Goal: Task Accomplishment & Management: Manage account settings

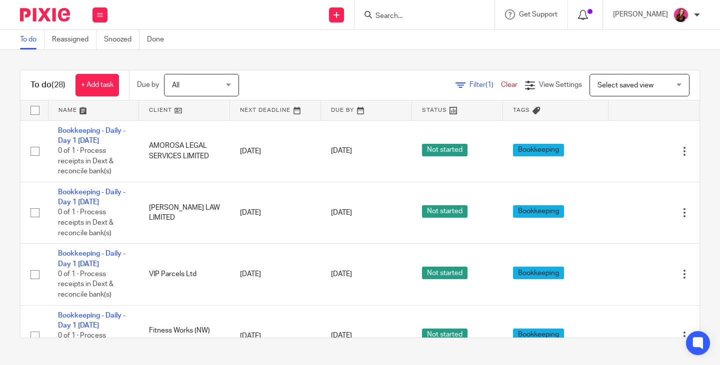
click at [587, 18] on icon at bounding box center [583, 15] width 10 height 10
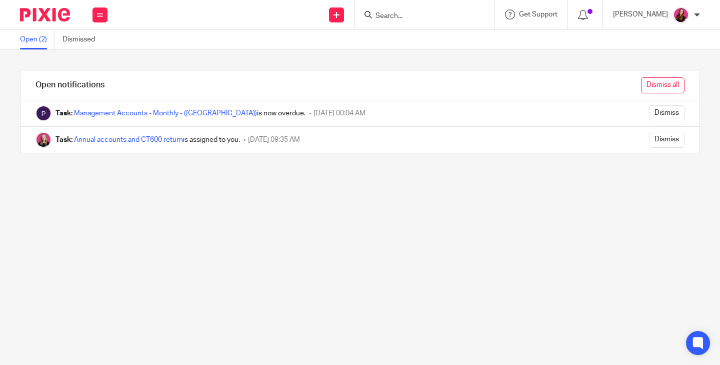
click at [642, 86] on input "Dismiss all" at bounding box center [662, 85] width 43 height 16
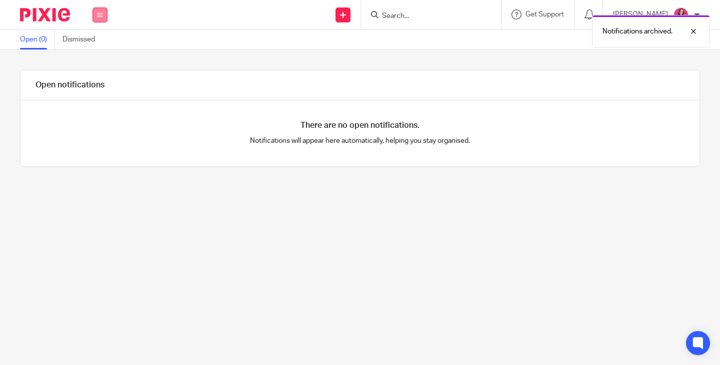
click at [99, 14] on icon at bounding box center [100, 15] width 6 height 6
click at [99, 49] on link "Work" at bounding box center [94, 46] width 16 height 7
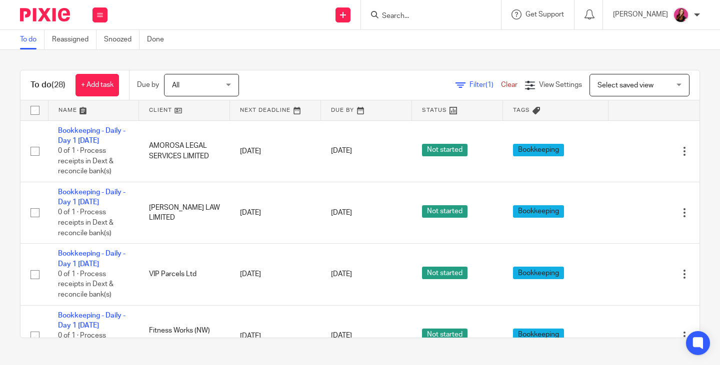
click at [232, 88] on div "All All" at bounding box center [201, 85] width 75 height 22
click at [269, 85] on div "Filter (1) Clear View Settings View Settings (1) Filters Clear Save Manage save…" at bounding box center [477, 85] width 443 height 22
click at [293, 115] on link at bounding box center [275, 110] width 90 height 20
click at [291, 111] on link at bounding box center [275, 110] width 90 height 20
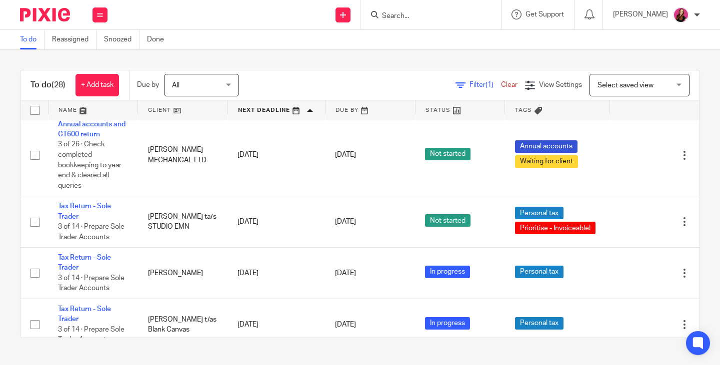
scroll to position [1557, 0]
click at [121, 38] on link "Snoozed" at bounding box center [121, 39] width 35 height 19
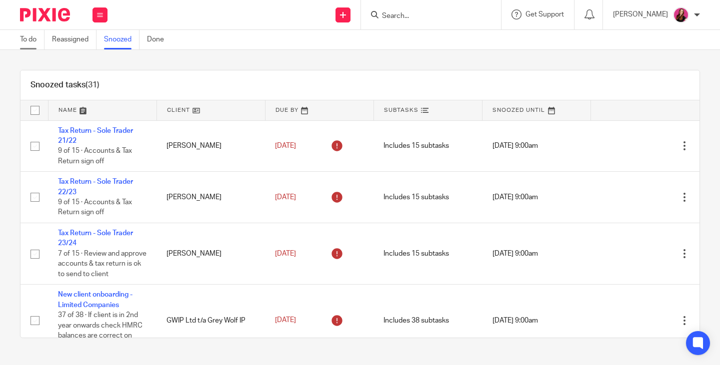
click at [35, 45] on link "To do" at bounding box center [32, 39] width 24 height 19
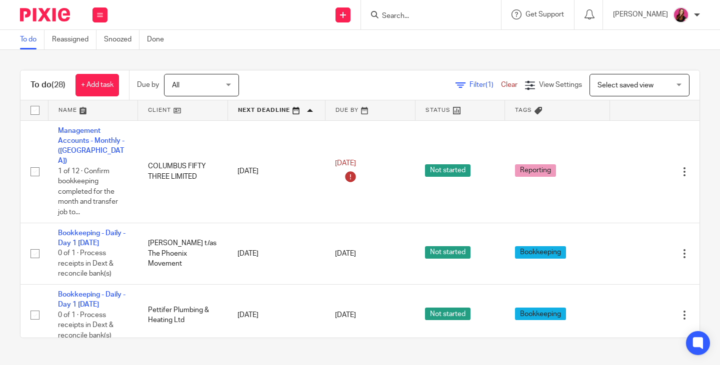
click at [443, 17] on input "Search" at bounding box center [426, 16] width 90 height 9
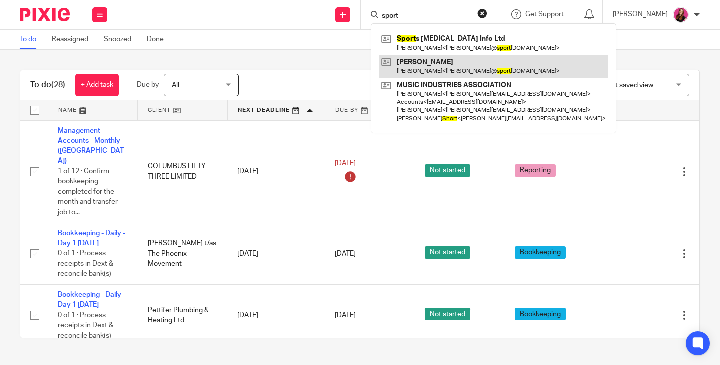
type input "sport"
click at [442, 56] on link at bounding box center [493, 66] width 229 height 23
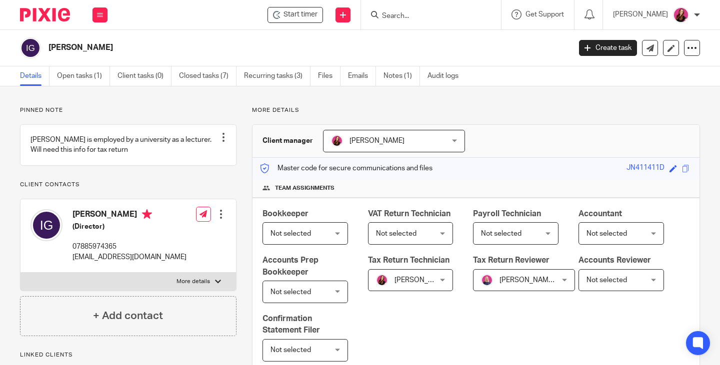
scroll to position [200, 0]
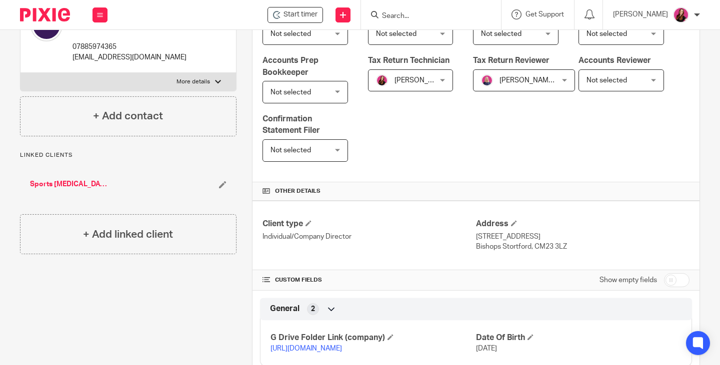
click at [79, 189] on link "Sports [MEDICAL_DATA] Info Ltd" at bounding box center [69, 184] width 78 height 10
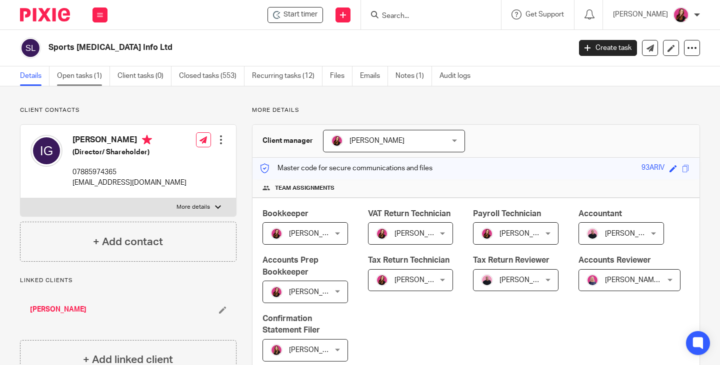
click at [87, 73] on link "Open tasks (1)" at bounding box center [83, 75] width 53 height 19
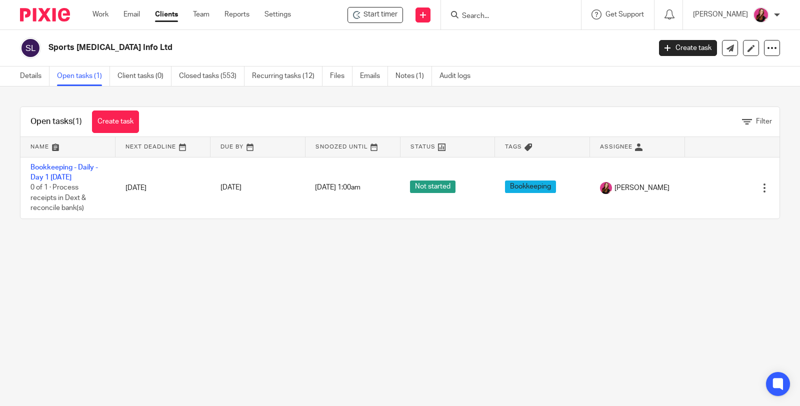
drag, startPoint x: 703, startPoint y: 0, endPoint x: 495, endPoint y: 277, distance: 346.2
click at [495, 277] on main "Sports Podiatry Info Ltd Create task Update from Companies House Export data Me…" at bounding box center [400, 203] width 800 height 406
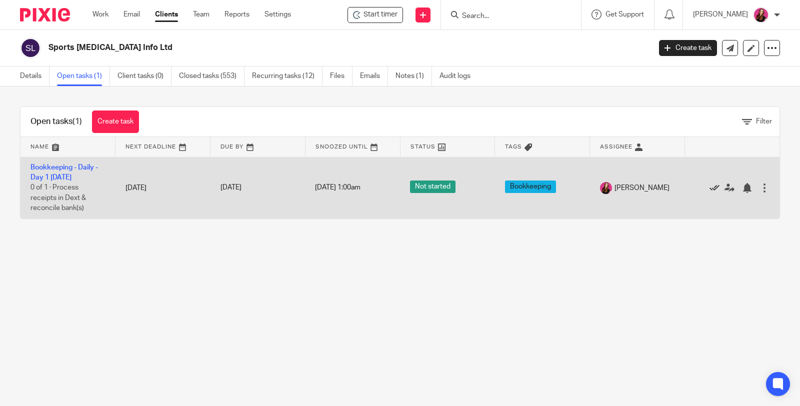
click at [709, 186] on icon at bounding box center [714, 188] width 10 height 10
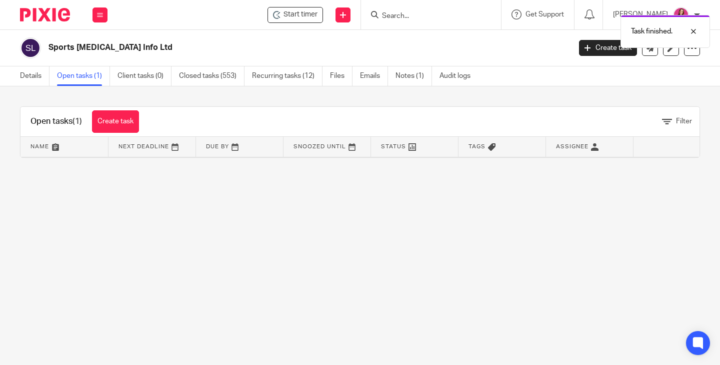
drag, startPoint x: 796, startPoint y: 24, endPoint x: 490, endPoint y: 235, distance: 372.2
click at [490, 235] on main "Sports Podiatry Info Ltd Create task Update from Companies House Export data Me…" at bounding box center [360, 182] width 720 height 365
click at [100, 18] on button at bounding box center [99, 14] width 15 height 15
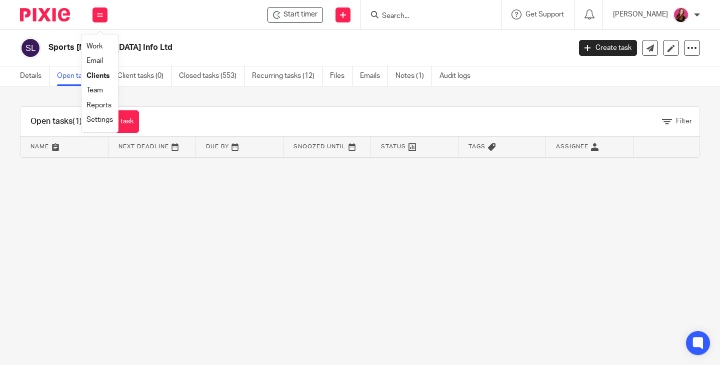
click at [98, 46] on link "Work" at bounding box center [94, 46] width 16 height 7
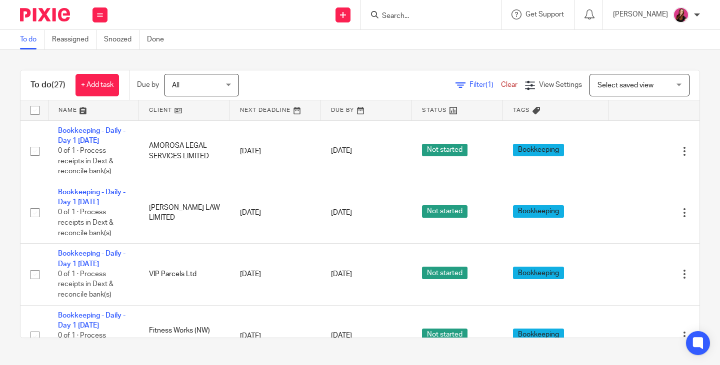
click at [420, 14] on input "Search" at bounding box center [426, 16] width 90 height 9
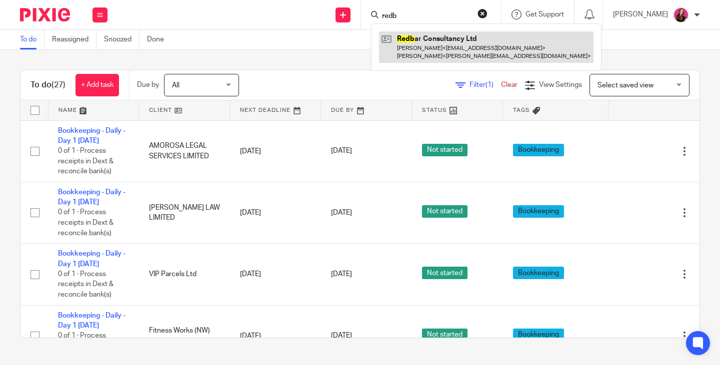
type input "redb"
click at [454, 53] on link at bounding box center [486, 46] width 214 height 31
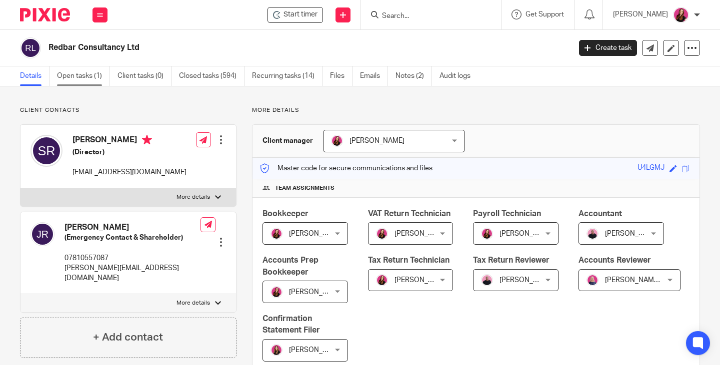
drag, startPoint x: 81, startPoint y: 76, endPoint x: 223, endPoint y: 20, distance: 151.9
click at [82, 76] on link "Open tasks (1)" at bounding box center [83, 75] width 53 height 19
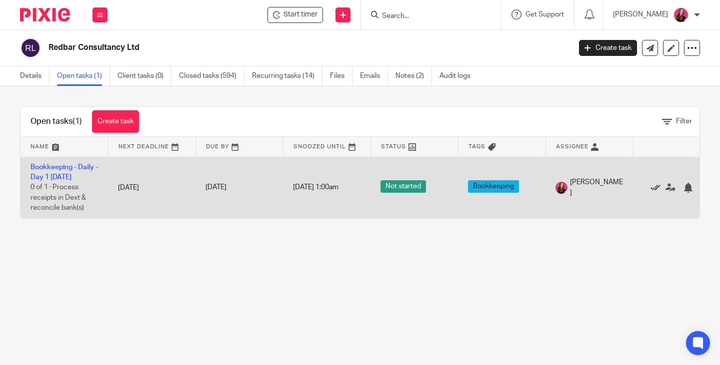
click at [654, 187] on icon at bounding box center [655, 188] width 10 height 10
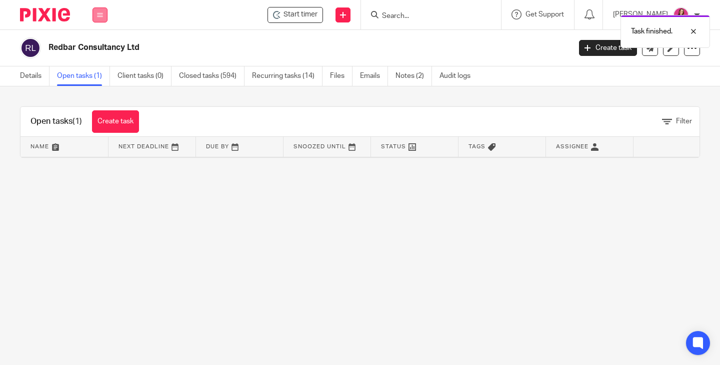
click at [90, 15] on div "Work Email Clients Team Reports Settings" at bounding box center [99, 14] width 35 height 29
click at [91, 46] on link "Work" at bounding box center [94, 46] width 16 height 7
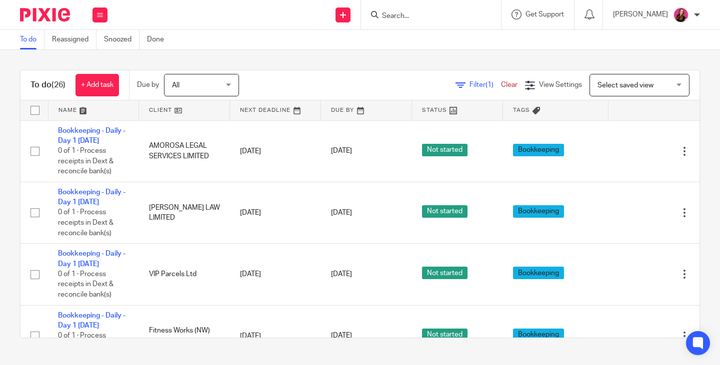
click at [410, 15] on input "Search" at bounding box center [426, 16] width 90 height 9
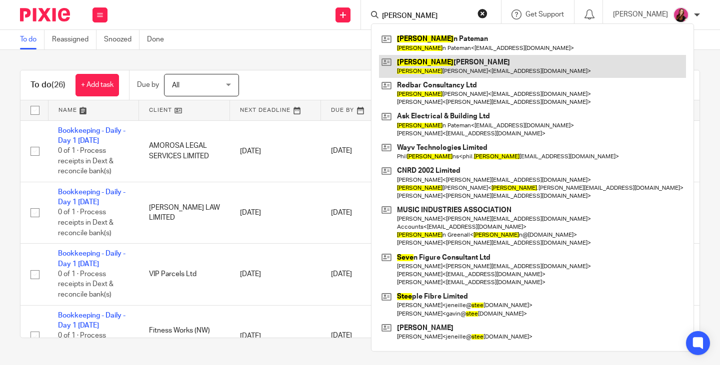
type input "[PERSON_NAME]"
click at [493, 67] on link at bounding box center [532, 66] width 307 height 23
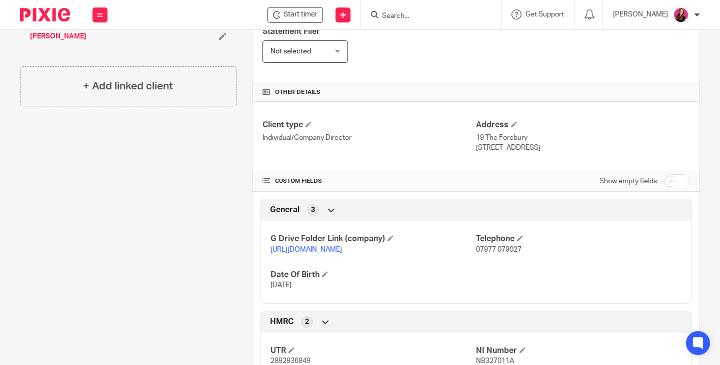
scroll to position [300, 0]
click at [342, 252] on link "https://drive.google.com/drive/folders/1yusOzgy8kdrF1b09fbR3d6OxyP2rxiUD?usp=dr…" at bounding box center [305, 248] width 71 height 7
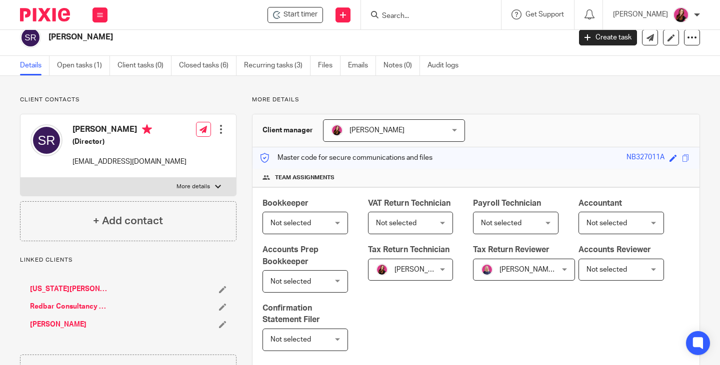
scroll to position [0, 0]
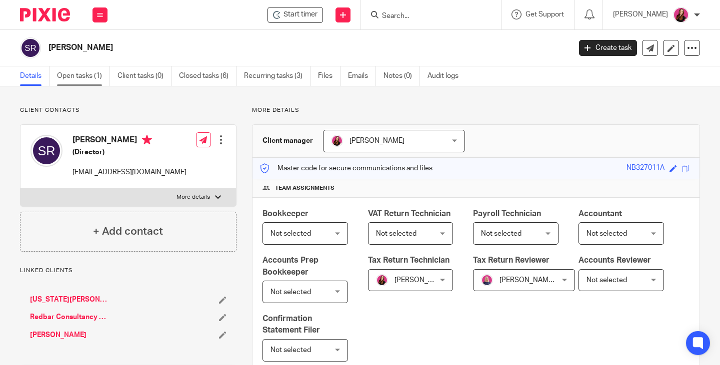
click at [73, 73] on link "Open tasks (1)" at bounding box center [83, 75] width 53 height 19
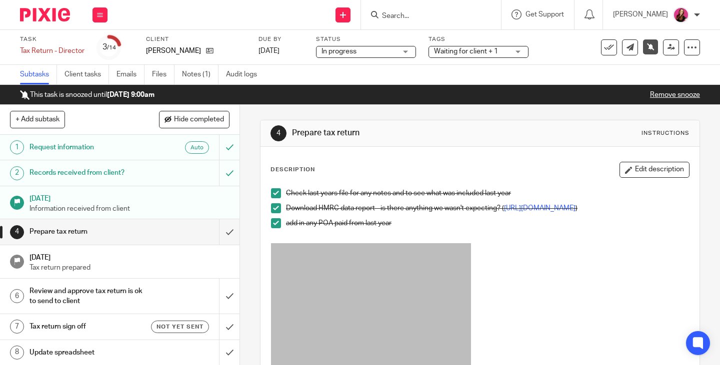
click at [662, 94] on link "Remove snooze" at bounding box center [675, 94] width 50 height 7
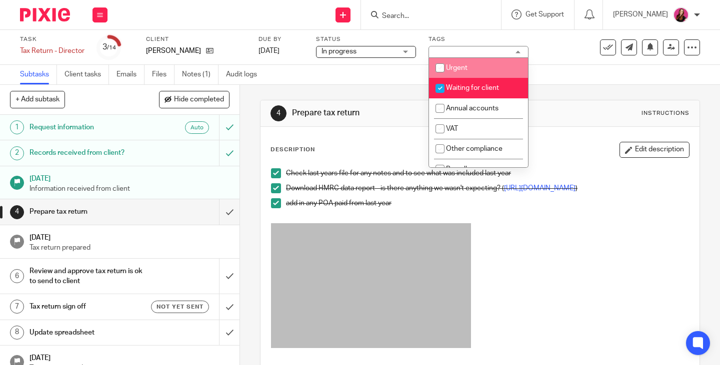
click at [464, 84] on li "Waiting for client" at bounding box center [478, 88] width 99 height 20
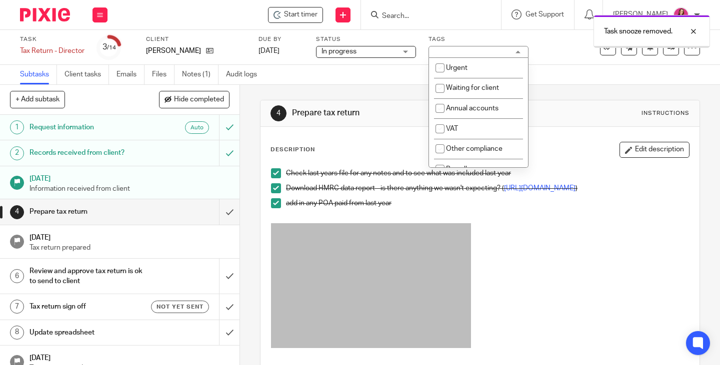
checkbox input "false"
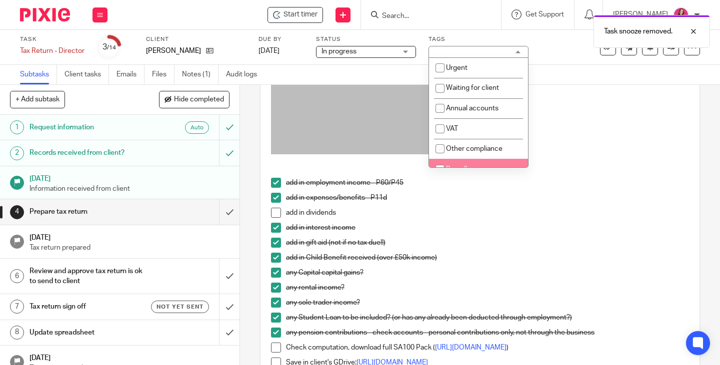
scroll to position [250, 0]
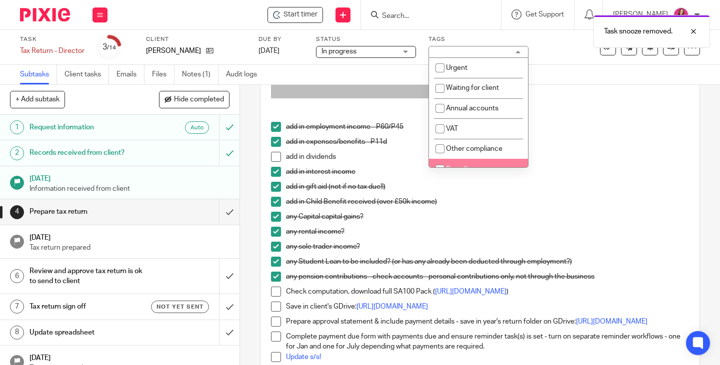
click at [278, 163] on li "add in dividends" at bounding box center [480, 159] width 418 height 15
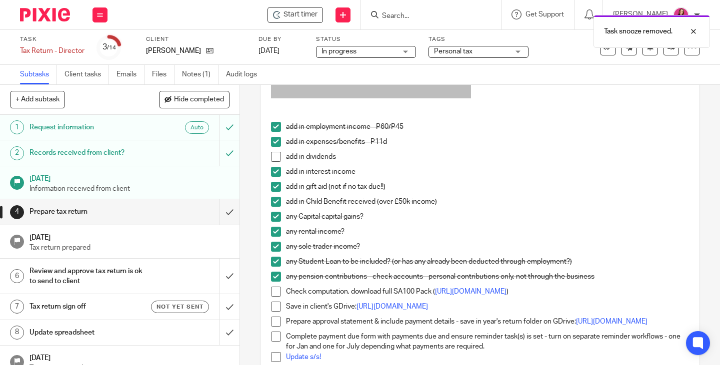
click at [274, 162] on span at bounding box center [276, 157] width 10 height 10
click at [207, 78] on link "Notes (1)" at bounding box center [200, 74] width 36 height 19
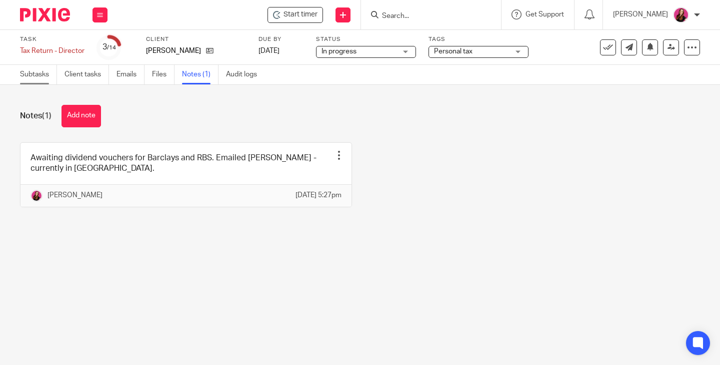
click at [34, 80] on link "Subtasks" at bounding box center [38, 74] width 37 height 19
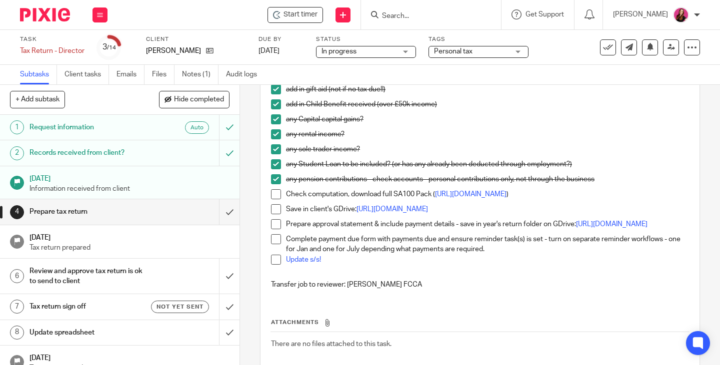
scroll to position [400, 0]
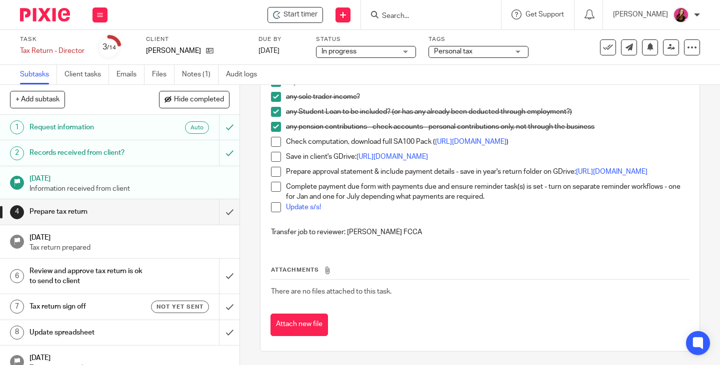
drag, startPoint x: 274, startPoint y: 148, endPoint x: 350, endPoint y: 2, distance: 164.5
click at [274, 147] on span at bounding box center [276, 142] width 10 height 10
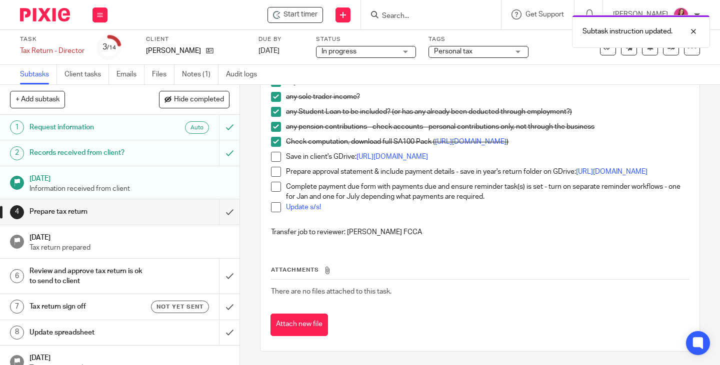
click at [274, 162] on span at bounding box center [276, 157] width 10 height 10
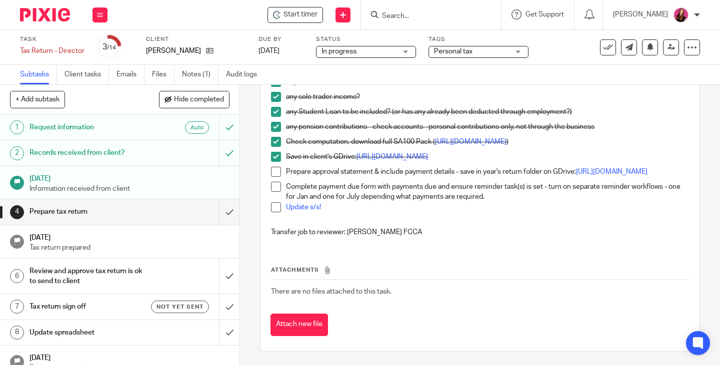
click at [272, 177] on span at bounding box center [276, 172] width 10 height 10
click at [275, 192] on span at bounding box center [276, 187] width 10 height 10
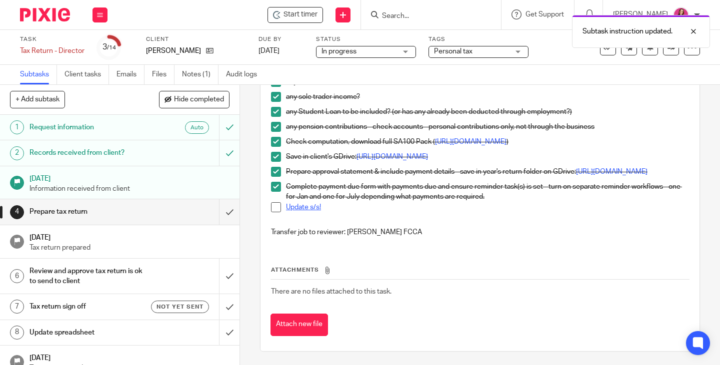
click at [303, 211] on link "Update s/s!" at bounding box center [303, 207] width 35 height 7
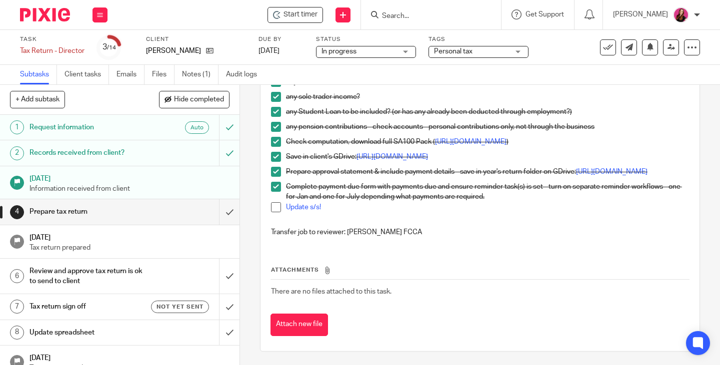
click at [272, 212] on span at bounding box center [276, 207] width 10 height 10
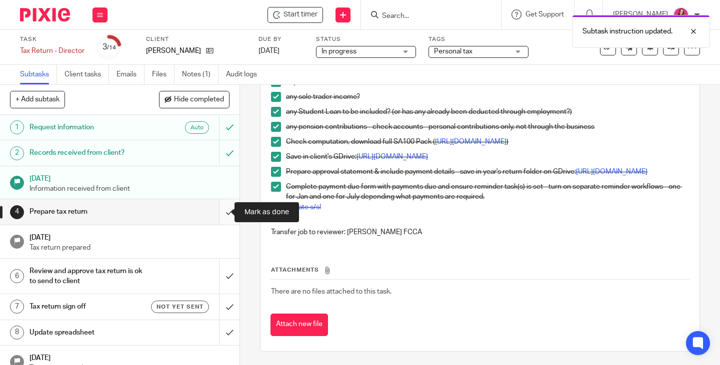
click at [218, 211] on input "submit" at bounding box center [119, 211] width 239 height 25
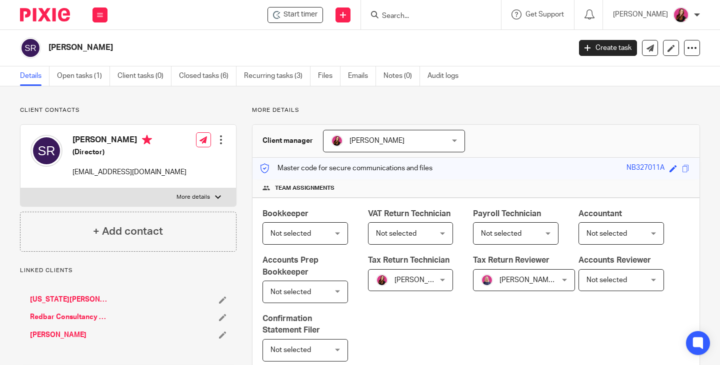
scroll to position [250, 0]
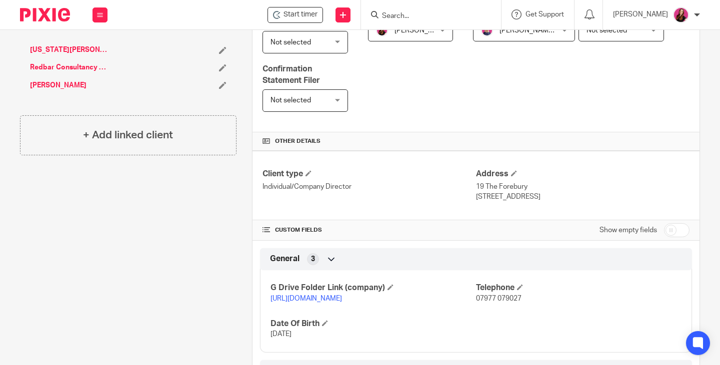
click at [665, 237] on input "checkbox" at bounding box center [676, 230] width 25 height 14
checkbox input "true"
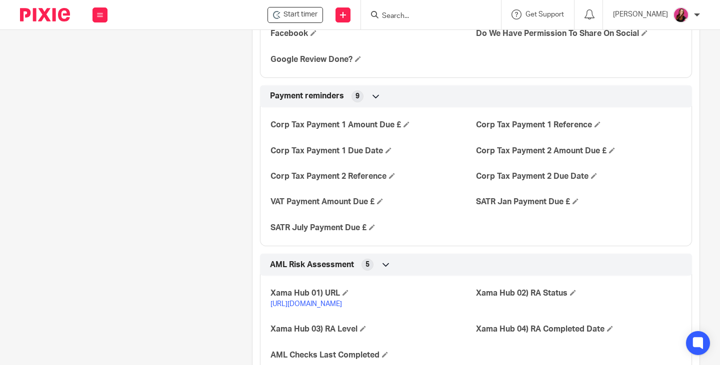
scroll to position [1649, 0]
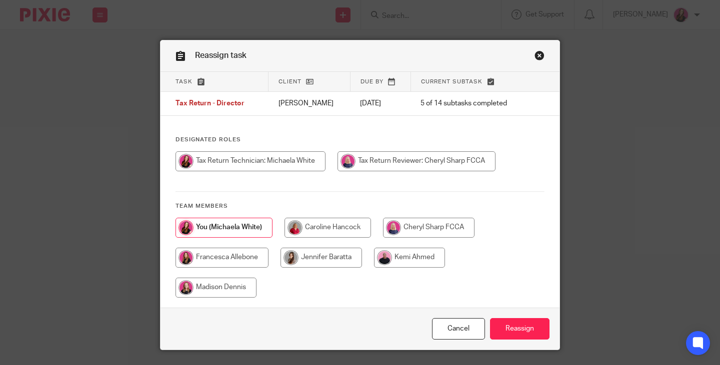
drag, startPoint x: 418, startPoint y: 224, endPoint x: 467, endPoint y: 252, distance: 56.2
click at [419, 224] on input "radio" at bounding box center [428, 228] width 91 height 20
radio input "true"
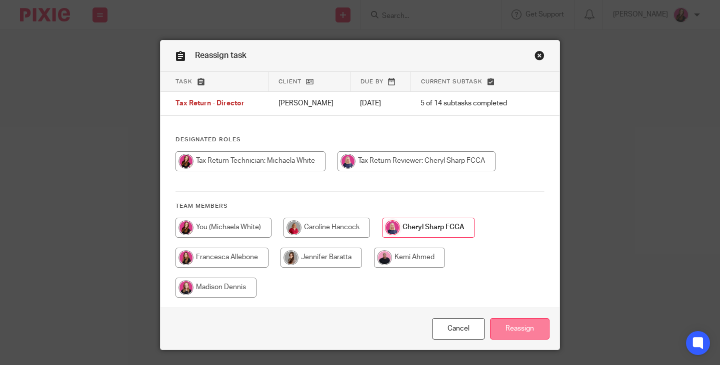
click at [529, 331] on input "Reassign" at bounding box center [519, 328] width 59 height 21
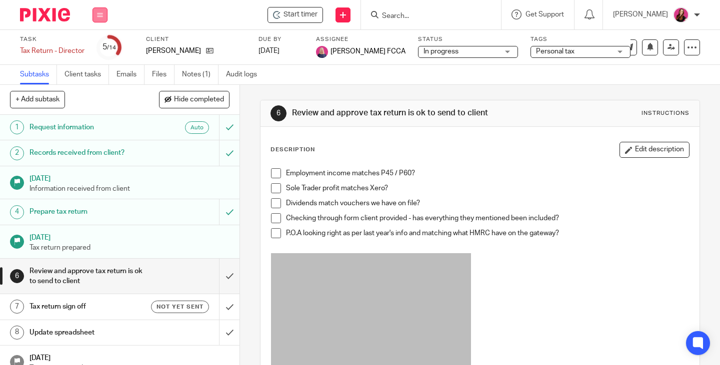
click at [102, 19] on button at bounding box center [99, 14] width 15 height 15
click at [98, 47] on link "Work" at bounding box center [94, 46] width 17 height 7
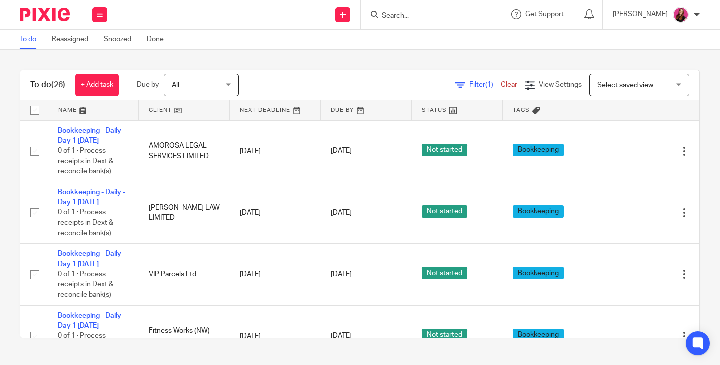
click at [453, 20] on input "Search" at bounding box center [426, 16] width 90 height 9
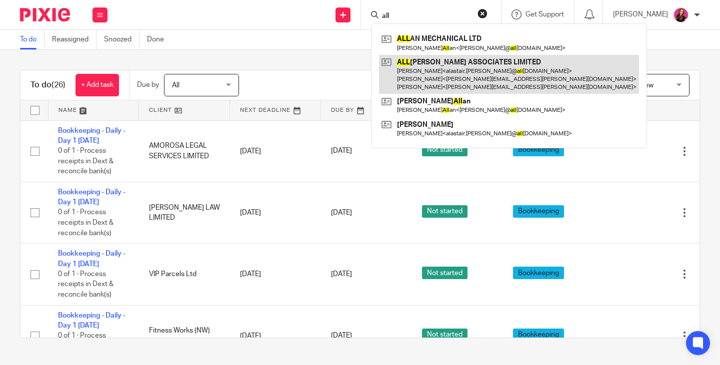
type input "all"
click at [472, 55] on link at bounding box center [509, 74] width 260 height 39
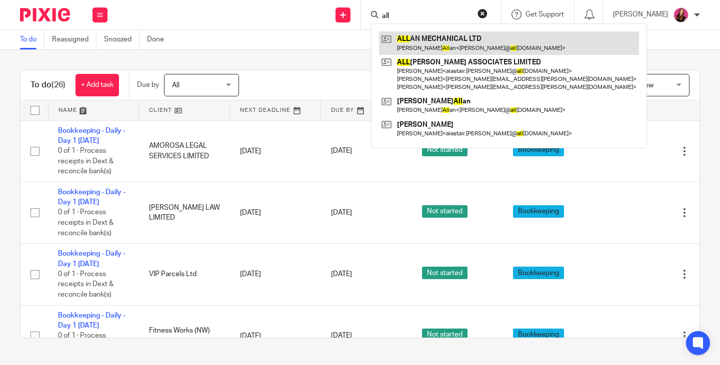
click at [470, 50] on link at bounding box center [509, 42] width 260 height 23
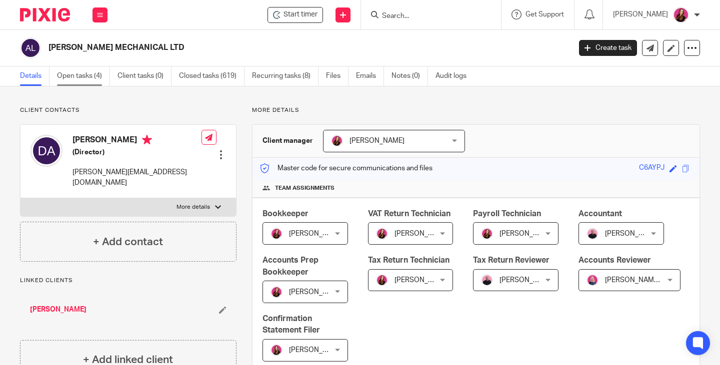
click at [84, 73] on link "Open tasks (4)" at bounding box center [83, 75] width 53 height 19
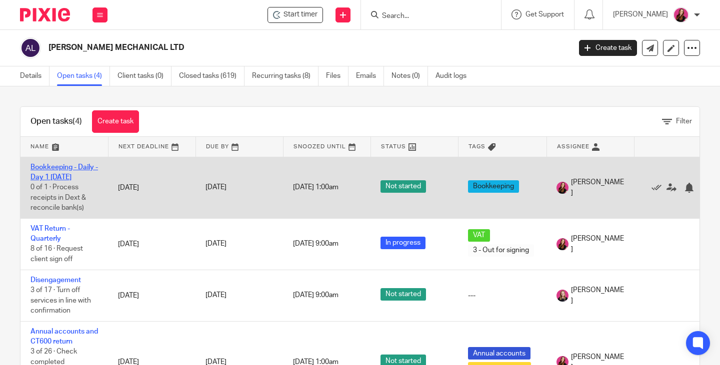
click at [80, 169] on link "Bookkeeping - Daily - Day 1 [DATE]" at bounding box center [63, 172] width 67 height 17
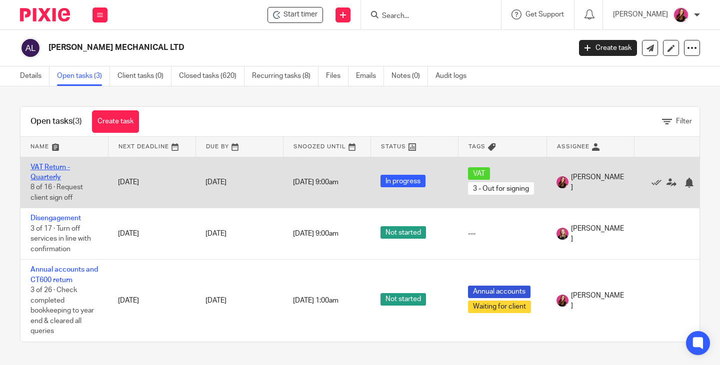
click at [56, 164] on link "VAT Return - Quarterly" at bounding box center [49, 172] width 39 height 17
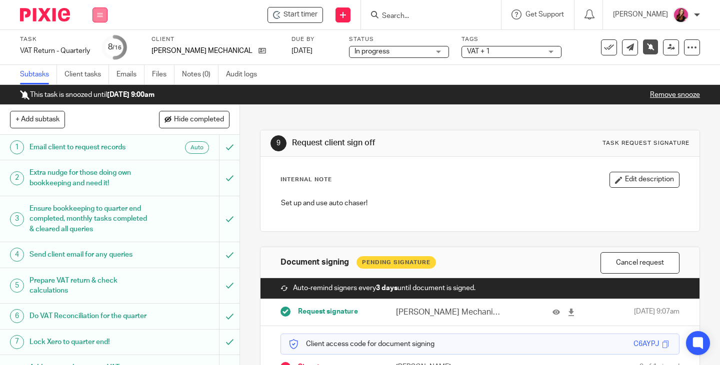
click at [104, 21] on button at bounding box center [99, 14] width 15 height 15
click at [96, 47] on link "Work" at bounding box center [94, 46] width 17 height 7
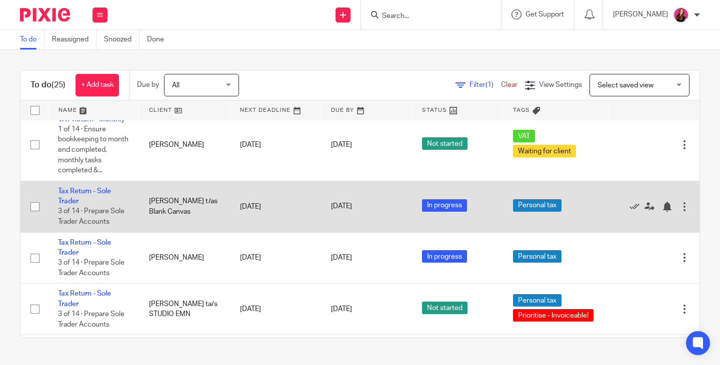
scroll to position [1355, 0]
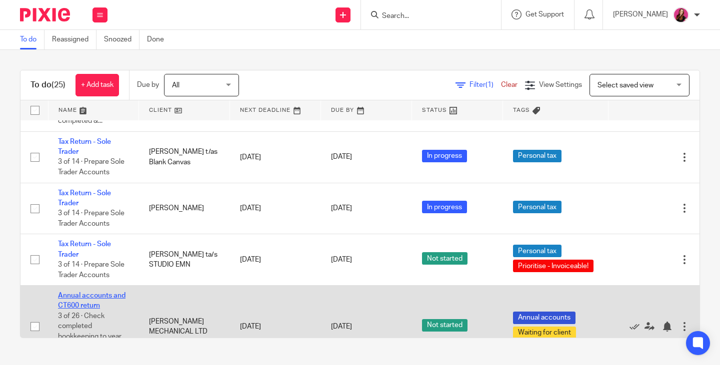
click at [98, 292] on link "Annual accounts and CT600 return" at bounding box center [91, 300] width 67 height 17
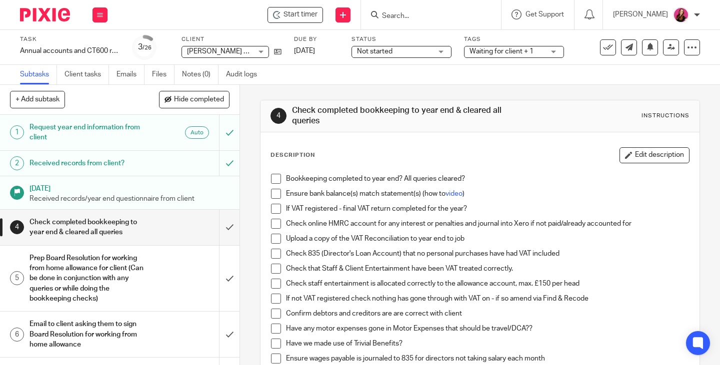
click at [528, 52] on span "Waiting for client + 1" at bounding box center [501, 51] width 64 height 7
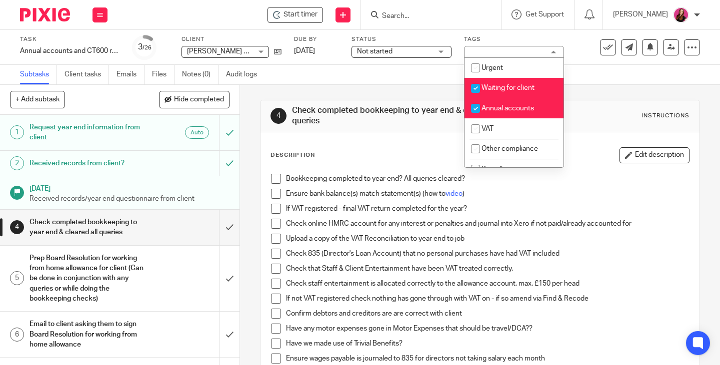
click at [527, 84] on li "Waiting for client" at bounding box center [513, 88] width 99 height 20
checkbox input "false"
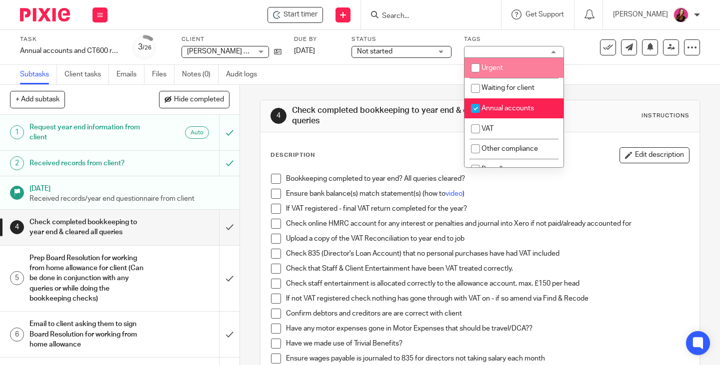
drag, startPoint x: 98, startPoint y: 18, endPoint x: 105, endPoint y: 31, distance: 15.0
click at [98, 18] on button at bounding box center [99, 14] width 15 height 15
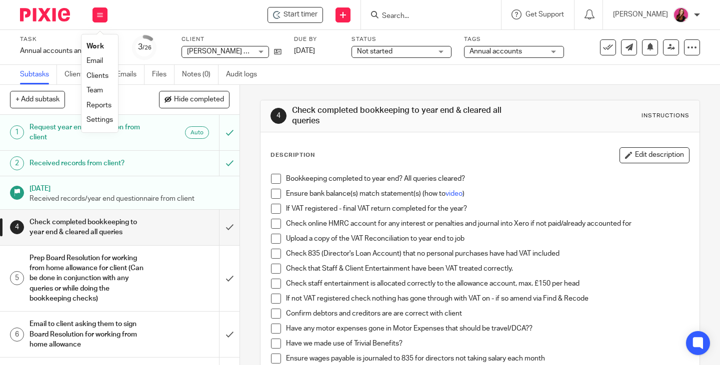
click at [100, 45] on link "Work" at bounding box center [94, 46] width 17 height 7
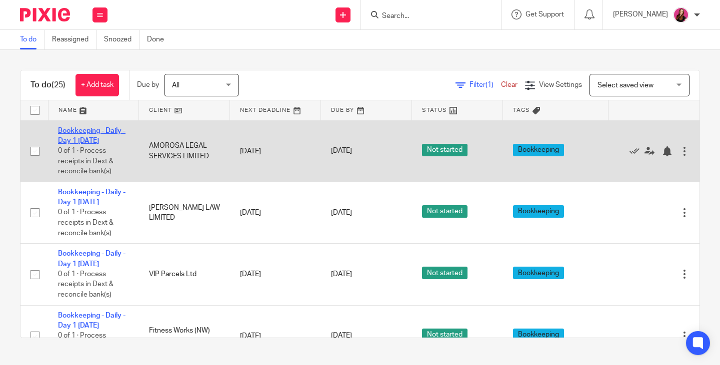
click at [71, 130] on link "Bookkeeping - Daily - Day 1 [DATE]" at bounding box center [91, 135] width 67 height 17
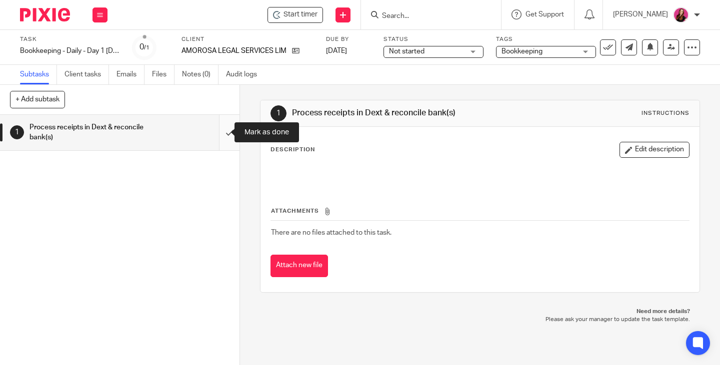
click at [218, 133] on input "submit" at bounding box center [119, 132] width 239 height 35
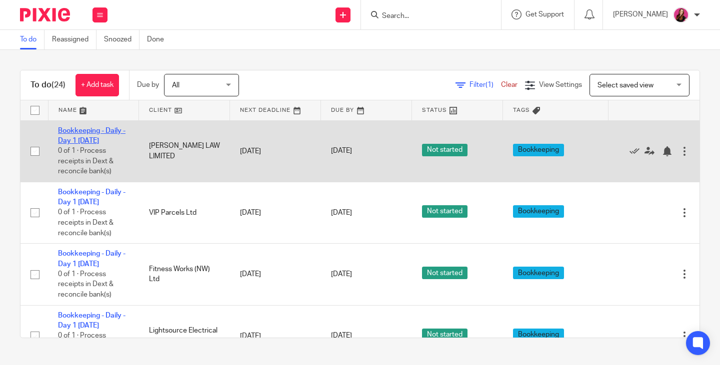
click at [88, 131] on link "Bookkeeping - Daily - Day 1 [DATE]" at bounding box center [91, 135] width 67 height 17
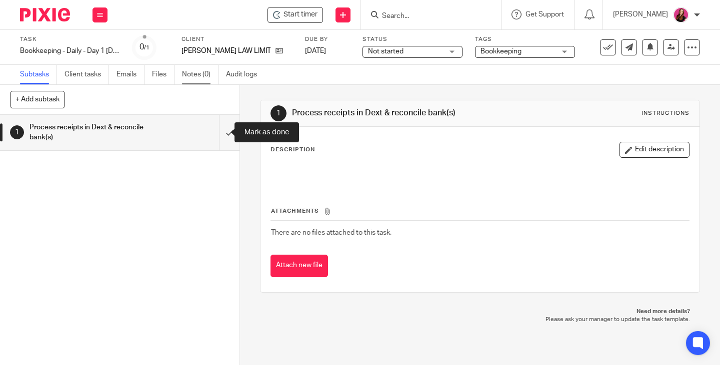
drag, startPoint x: 222, startPoint y: 133, endPoint x: 183, endPoint y: 78, distance: 67.4
click at [222, 133] on input "submit" at bounding box center [119, 132] width 239 height 35
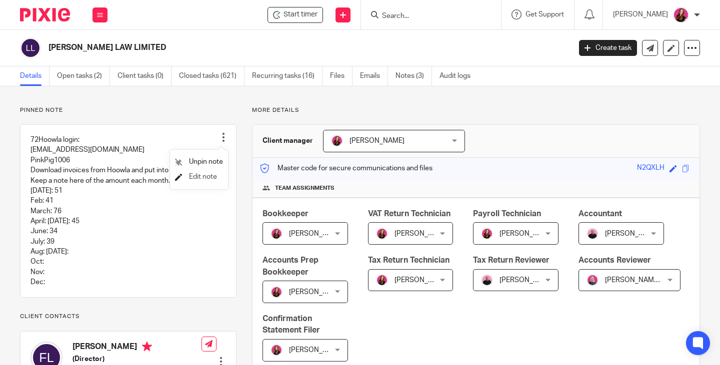
click at [212, 176] on span "Edit note" at bounding box center [203, 176] width 28 height 7
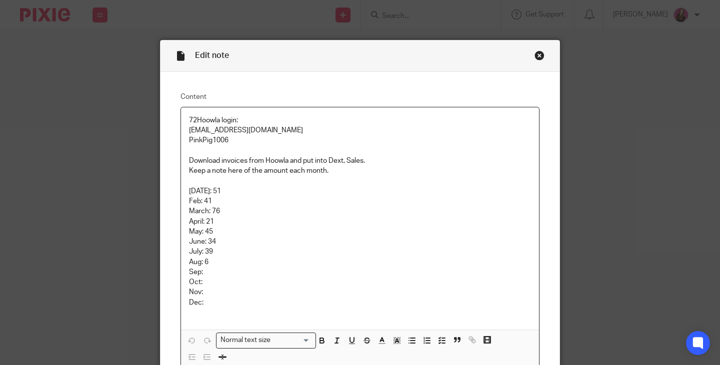
click at [210, 262] on p "Aug: 6" at bounding box center [360, 262] width 342 height 10
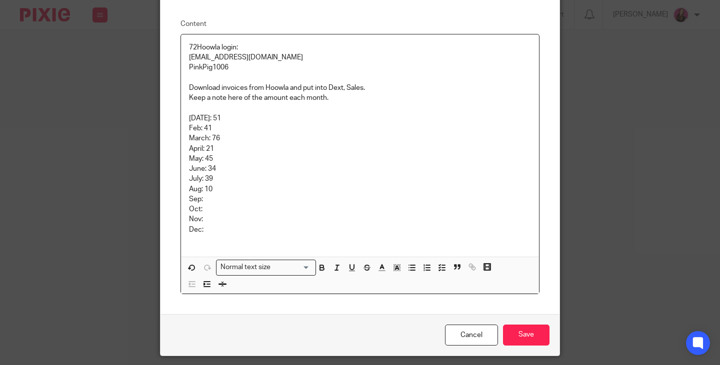
scroll to position [104, 0]
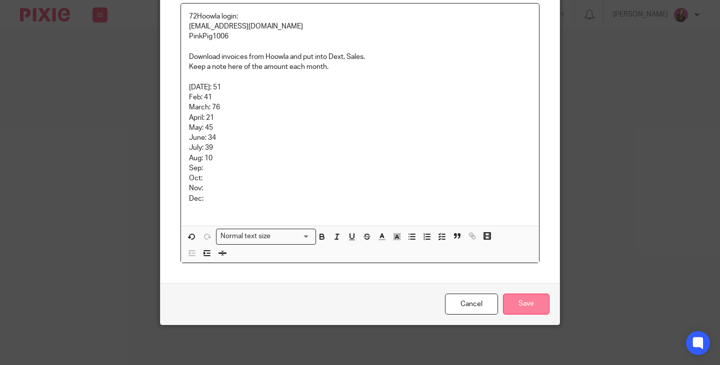
click at [514, 307] on input "Save" at bounding box center [526, 304] width 46 height 21
